Goal: Information Seeking & Learning: Learn about a topic

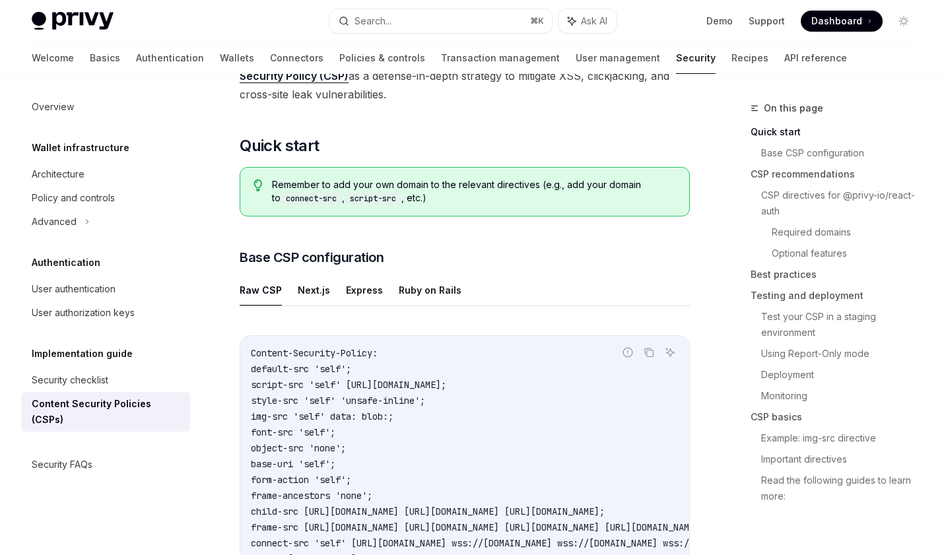
scroll to position [298, 0]
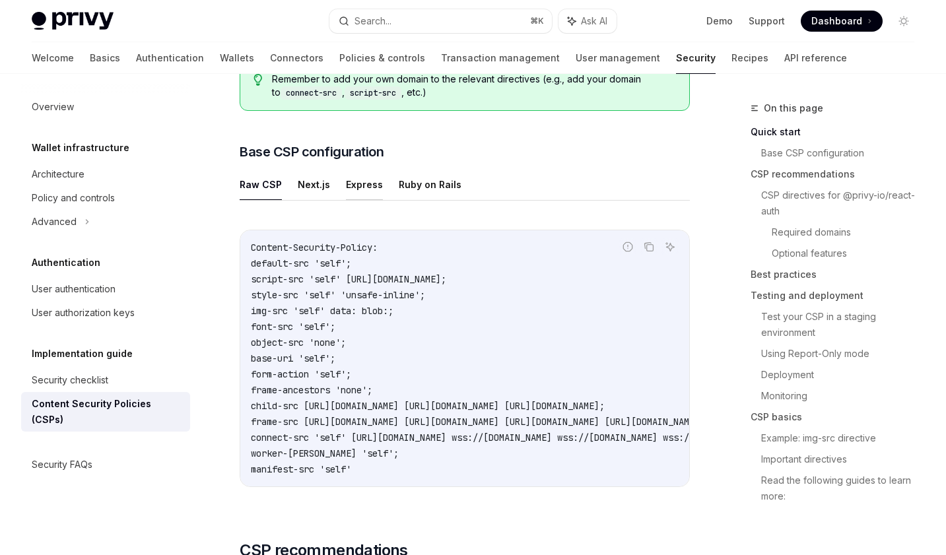
click at [372, 197] on button "Express" at bounding box center [364, 184] width 37 height 31
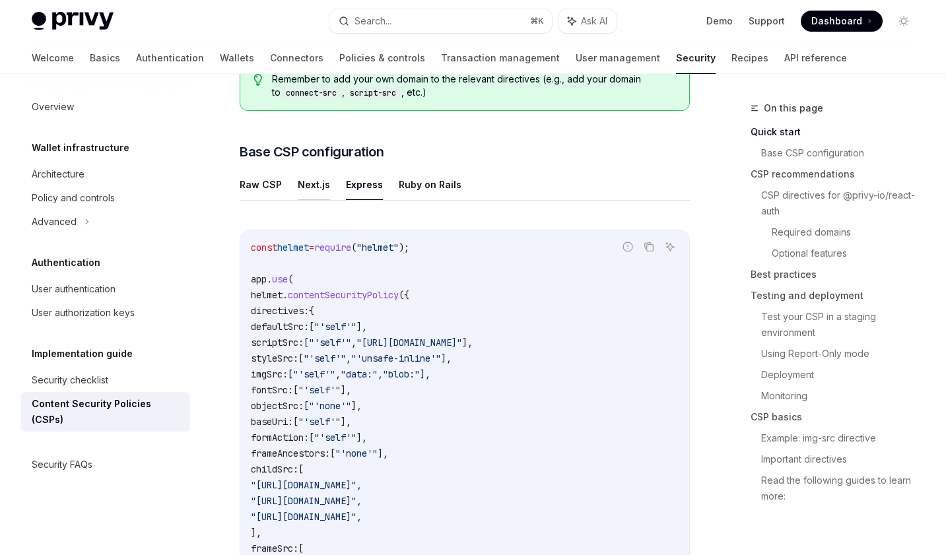
click at [308, 186] on button "Next.js" at bounding box center [314, 184] width 32 height 31
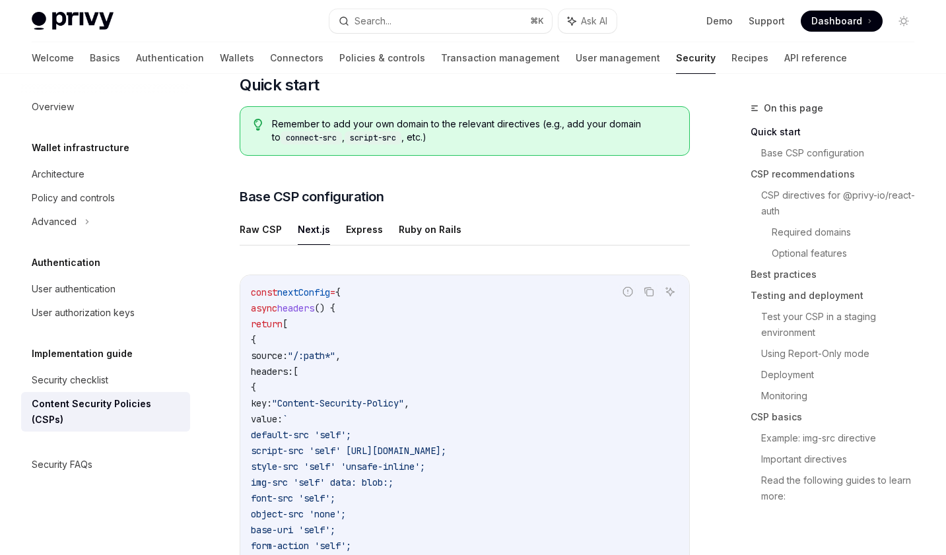
scroll to position [256, 0]
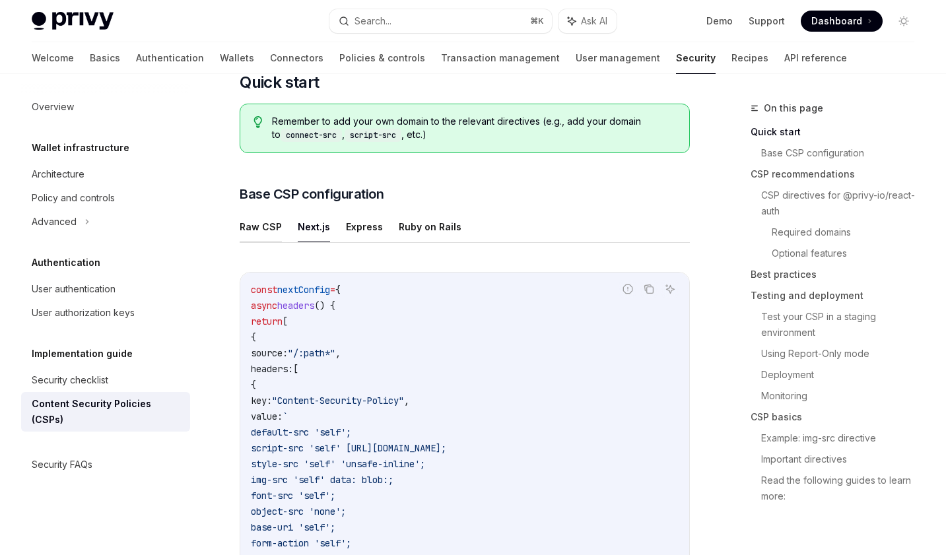
click at [265, 230] on button "Raw CSP" at bounding box center [261, 226] width 42 height 31
type textarea "*"
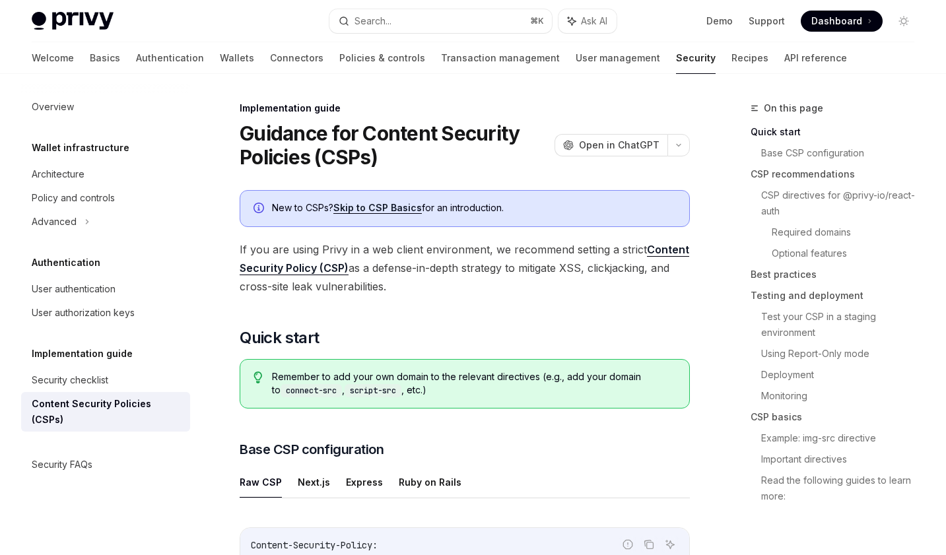
click at [326, 274] on link "Content Security Policy (CSP)" at bounding box center [465, 259] width 450 height 32
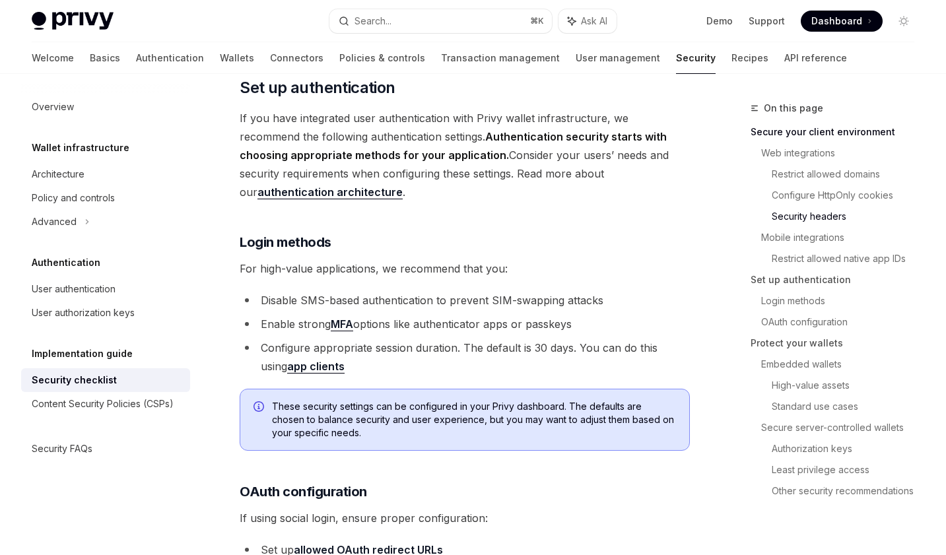
scroll to position [1506, 0]
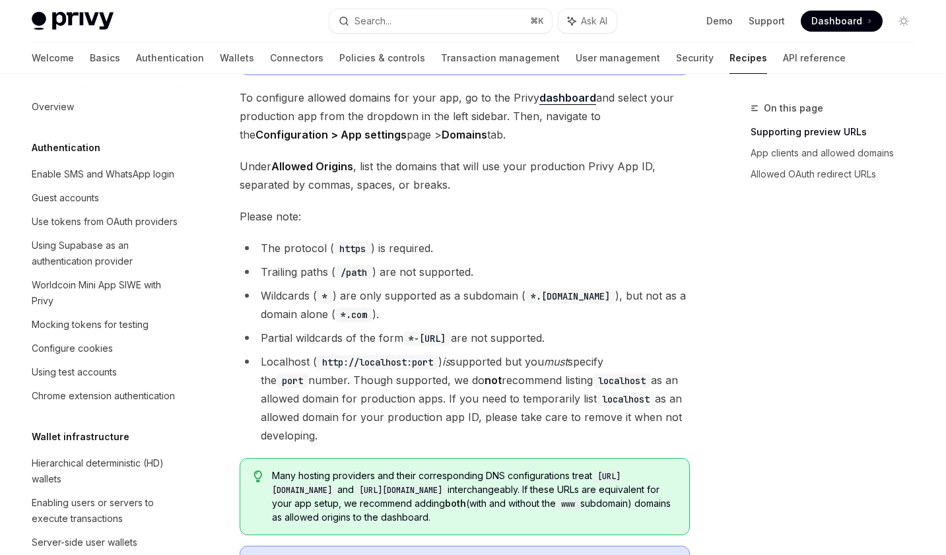
scroll to position [267, 0]
